Goal: Check status: Check status

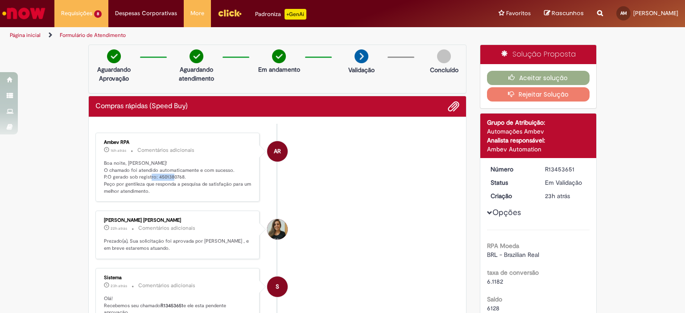
click at [23, 8] on img "Ir para a Homepage" at bounding box center [24, 13] width 46 height 18
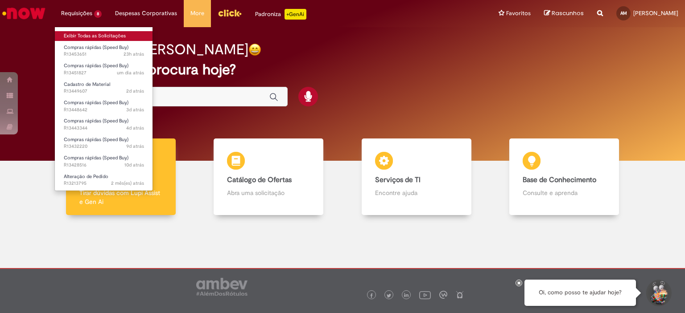
click at [90, 37] on link "Exibir Todas as Solicitações" at bounding box center [104, 36] width 98 height 10
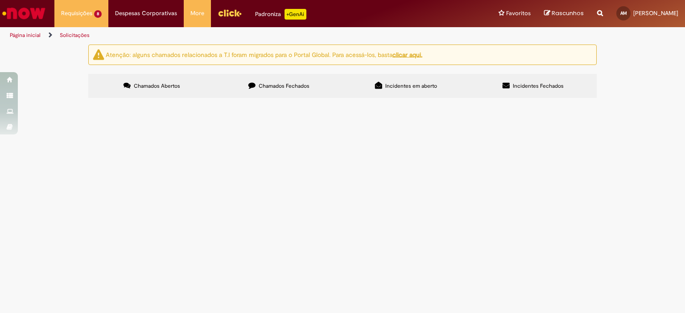
click at [298, 83] on span "Chamados Fechados" at bounding box center [283, 85] width 51 height 7
click at [0, 0] on link "2" at bounding box center [0, 0] width 0 height 0
click at [152, 85] on span "Chamados Abertos" at bounding box center [157, 85] width 46 height 7
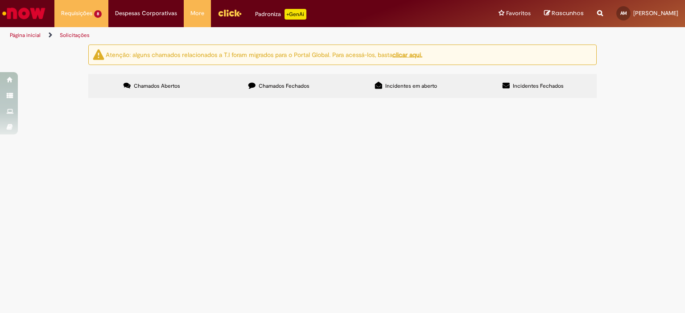
click at [0, 0] on span "R13448642" at bounding box center [0, 0] width 0 height 0
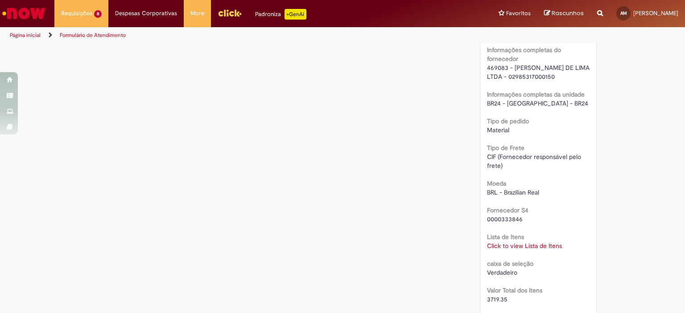
scroll to position [802, 0]
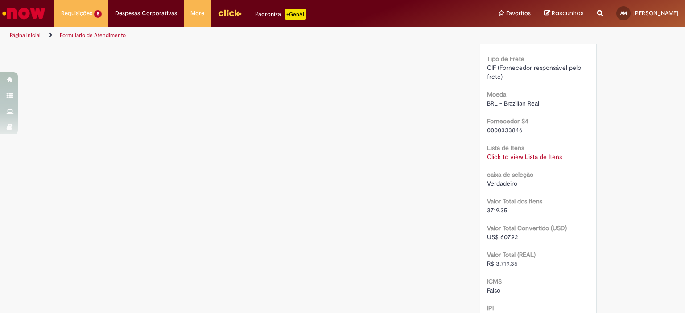
click at [517, 155] on link "Click to view Lista de Itens" at bounding box center [524, 157] width 75 height 8
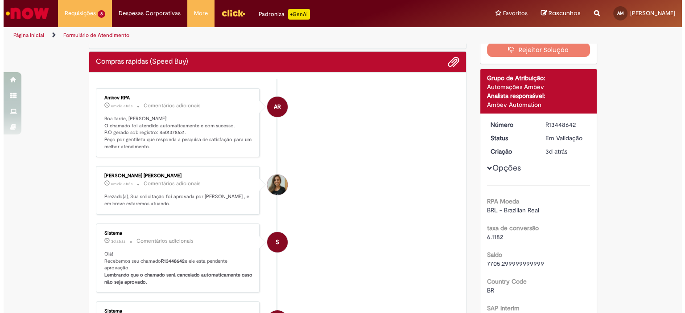
scroll to position [0, 0]
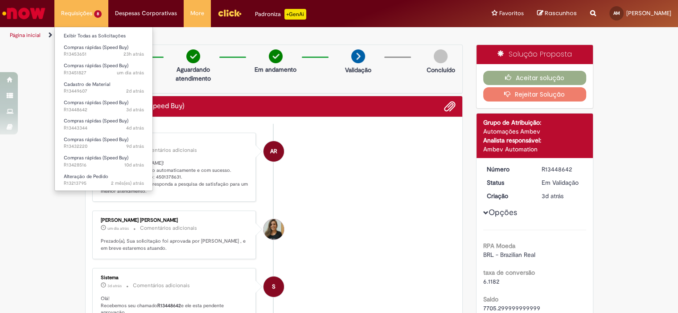
click at [84, 14] on li "Requisições 8 Exibir Todas as Solicitações Compras rápidas (Speed Buy) 23h atrá…" at bounding box center [81, 13] width 54 height 27
click at [76, 37] on link "Exibir Todas as Solicitações" at bounding box center [104, 36] width 98 height 10
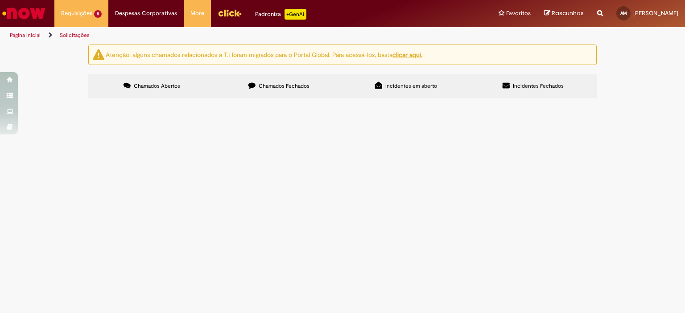
click at [266, 89] on span "Chamados Fechados" at bounding box center [283, 85] width 51 height 7
